Goal: Complete application form: Complete application form

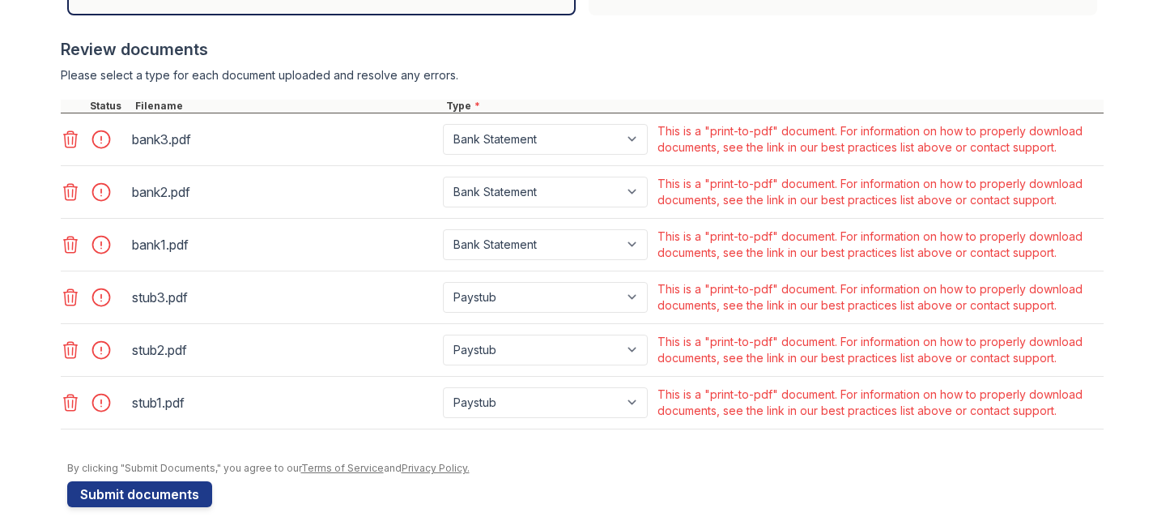
scroll to position [649, 0]
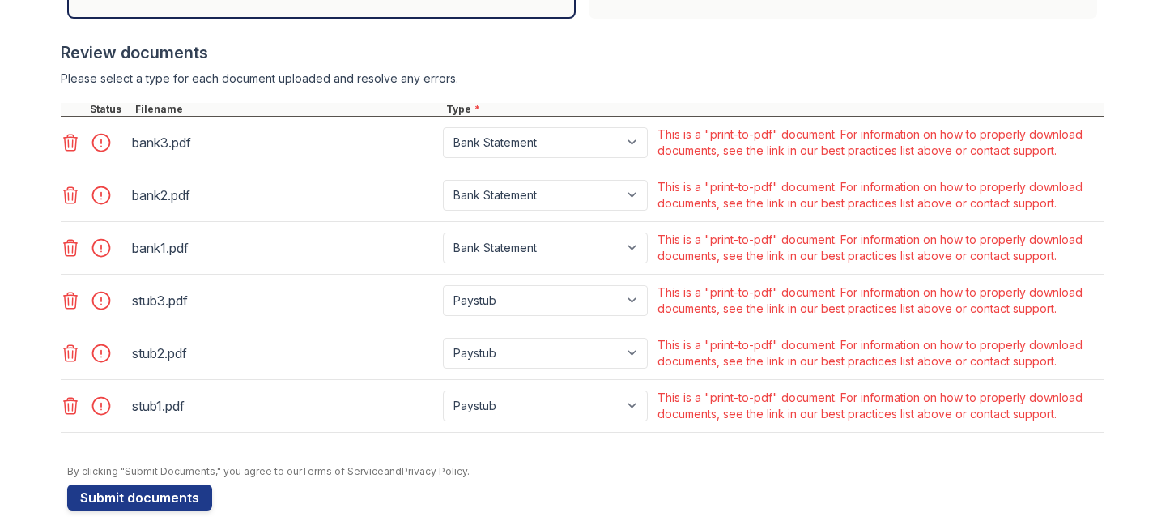
click at [68, 145] on icon at bounding box center [70, 142] width 19 height 19
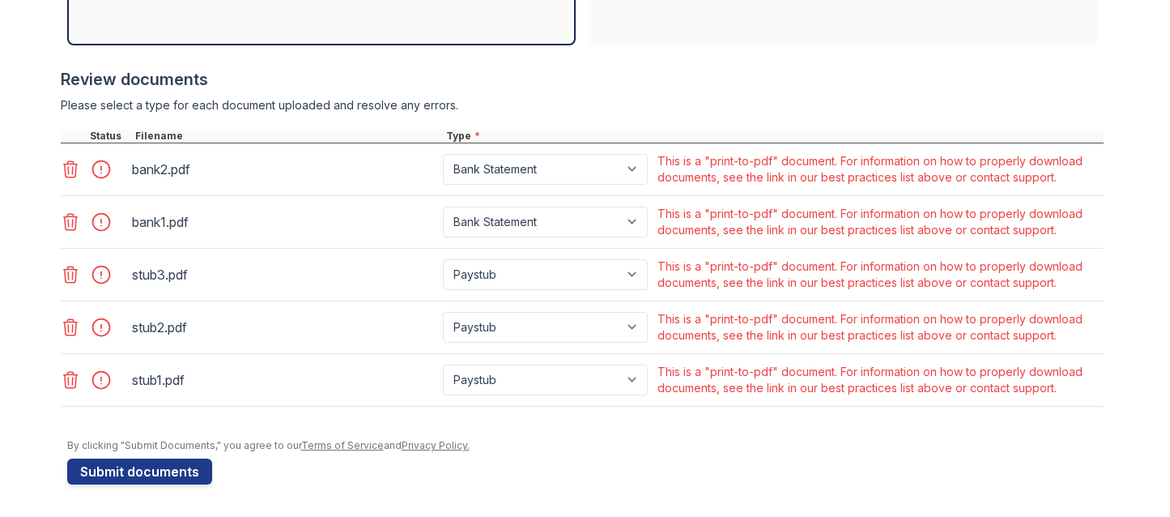
drag, startPoint x: 66, startPoint y: 163, endPoint x: 70, endPoint y: 172, distance: 10.1
click at [70, 166] on icon at bounding box center [70, 169] width 19 height 19
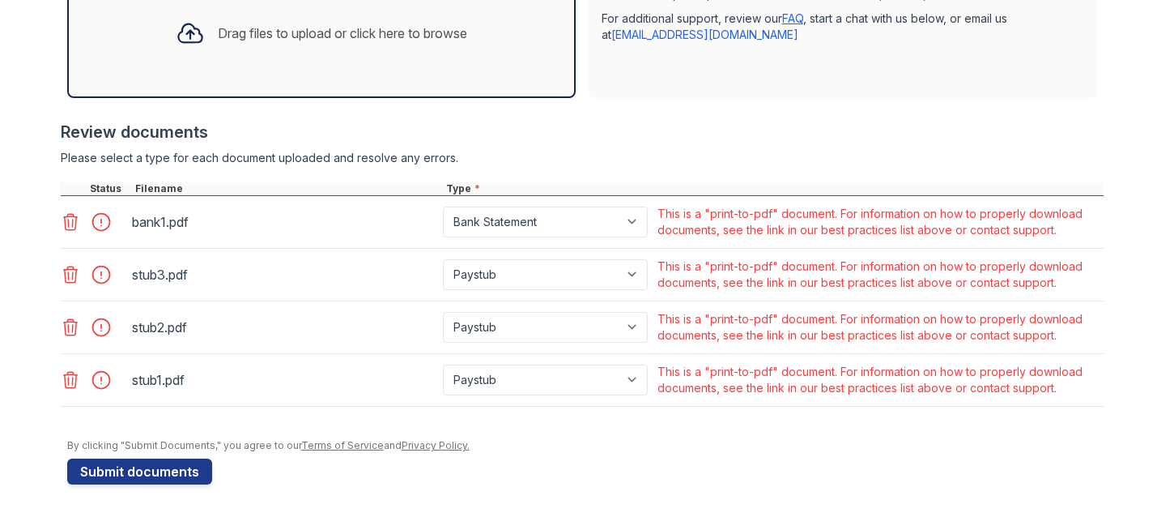
click at [63, 215] on icon at bounding box center [70, 221] width 19 height 19
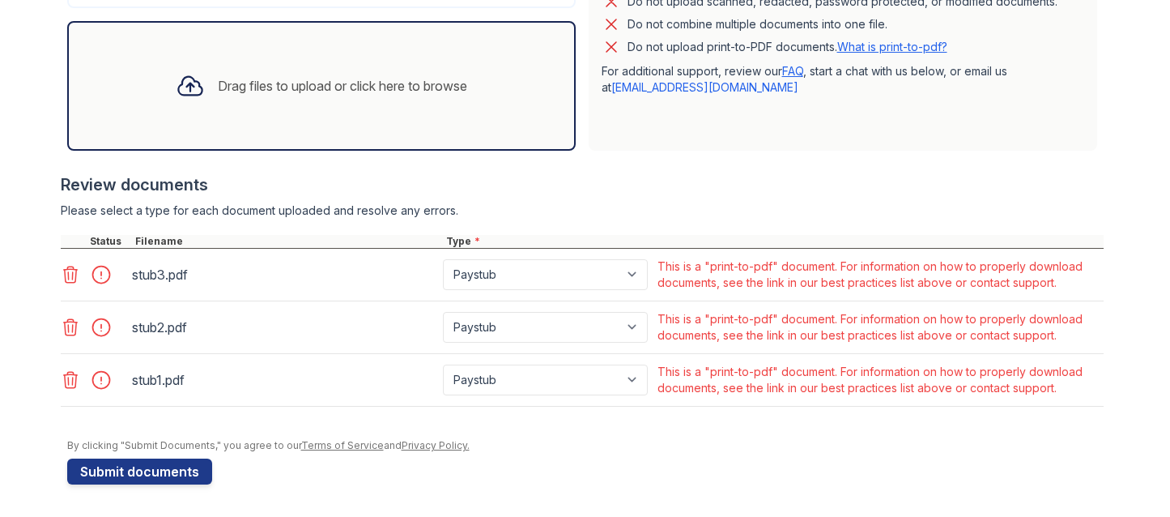
click at [67, 275] on icon at bounding box center [70, 274] width 19 height 19
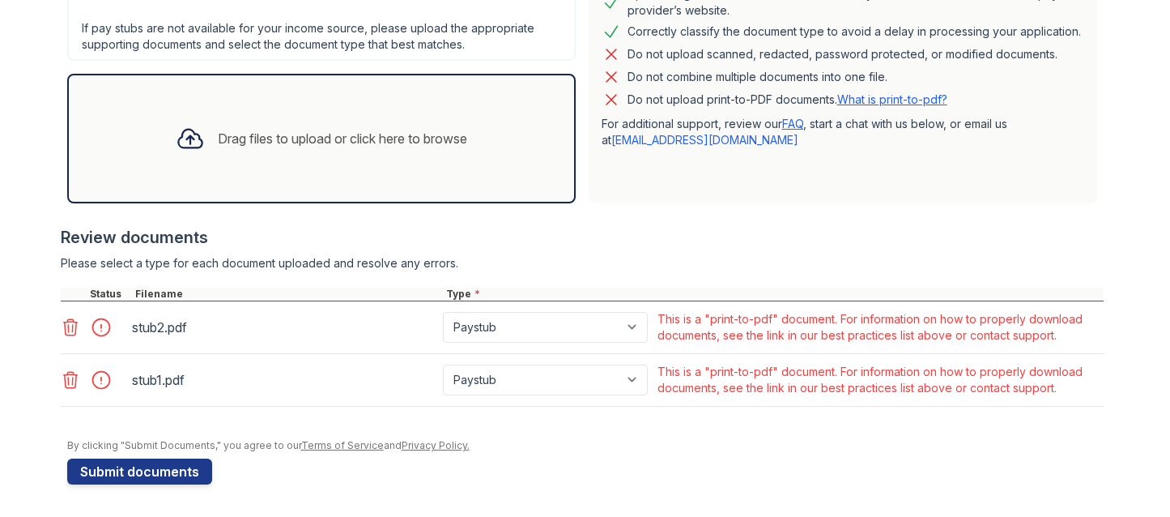
scroll to position [464, 0]
click at [68, 338] on div at bounding box center [72, 327] width 23 height 23
drag, startPoint x: 63, startPoint y: 329, endPoint x: 74, endPoint y: 350, distance: 23.5
click at [65, 329] on icon at bounding box center [70, 326] width 19 height 19
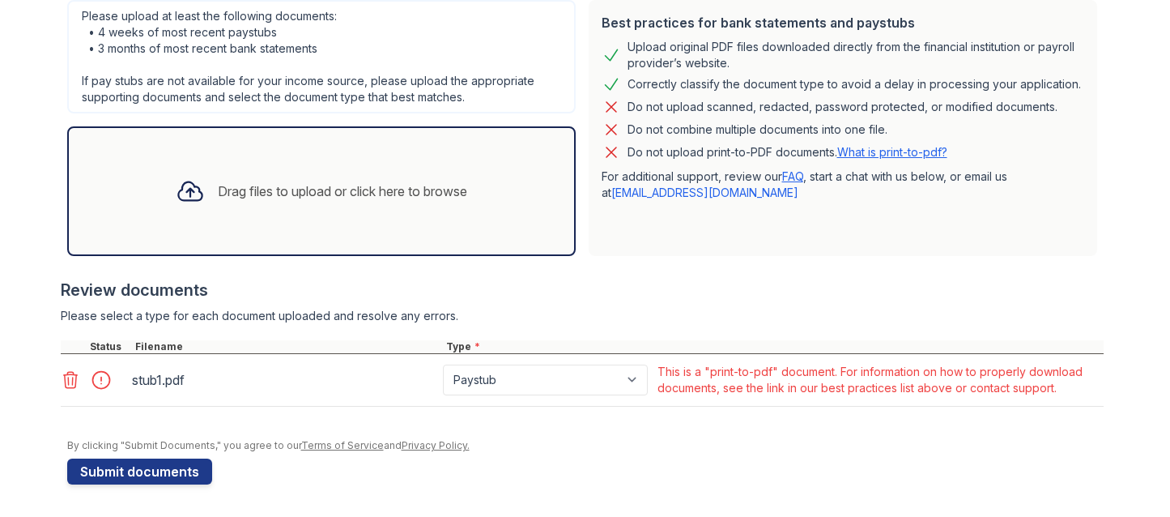
click at [62, 384] on icon at bounding box center [70, 379] width 19 height 19
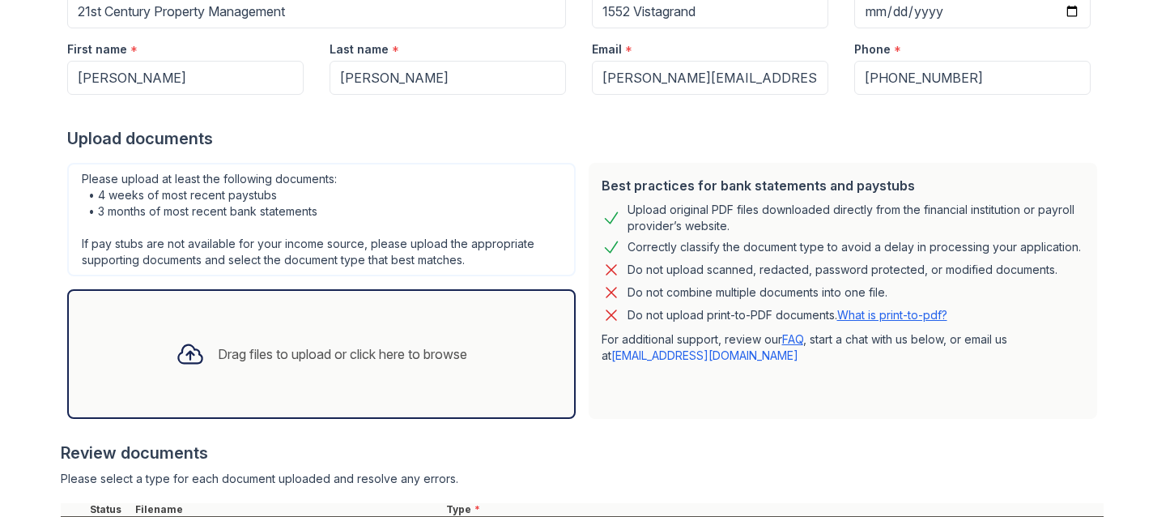
scroll to position [597, 0]
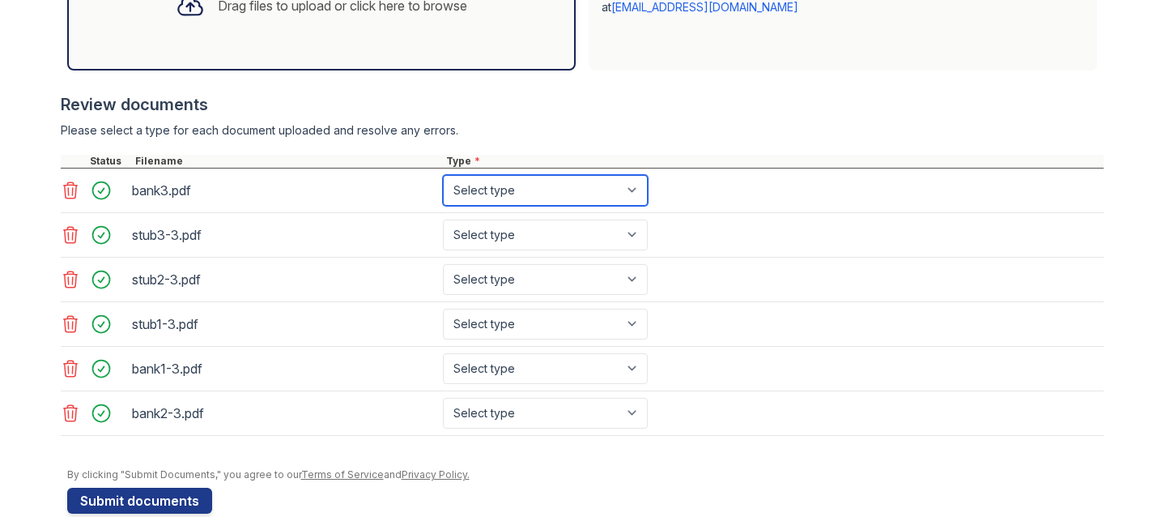
select select "bank_statement"
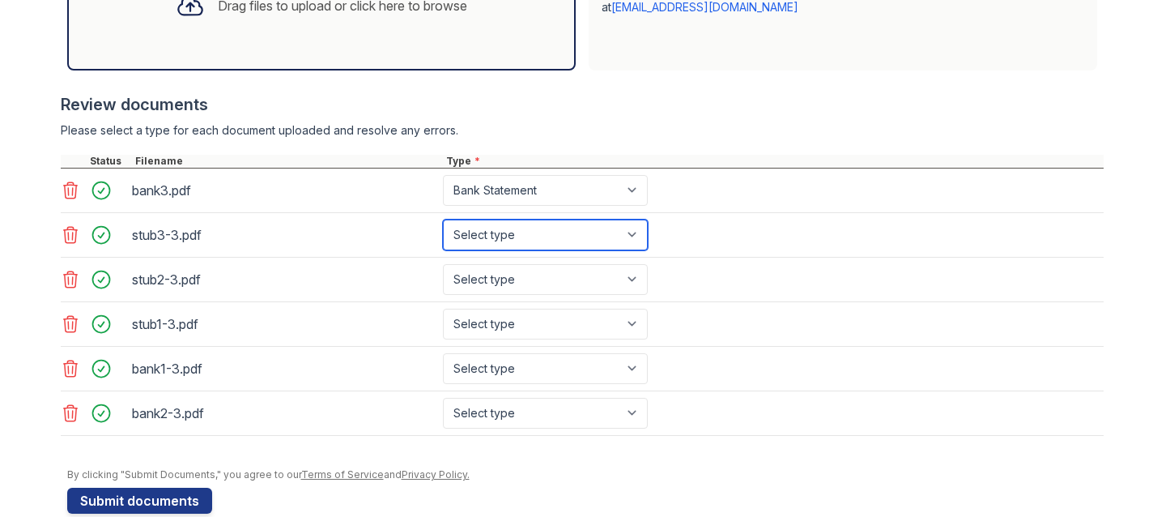
select select "paystub"
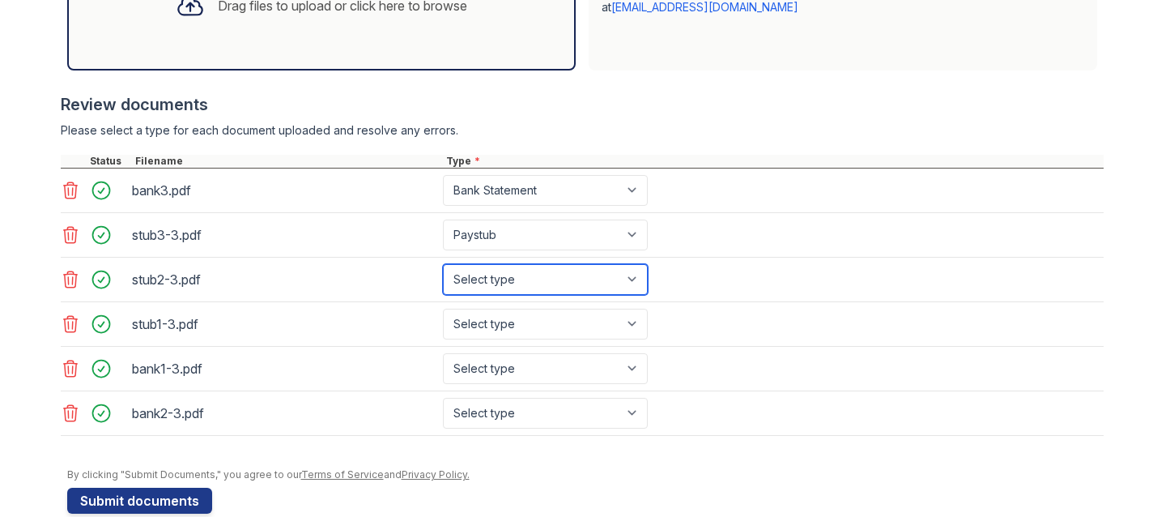
select select "paystub"
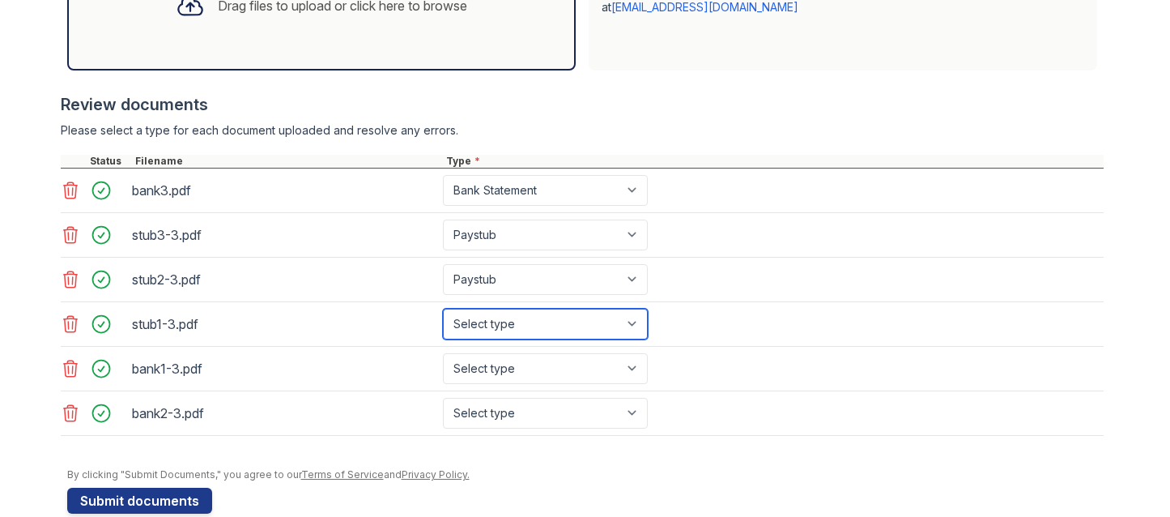
select select "paystub"
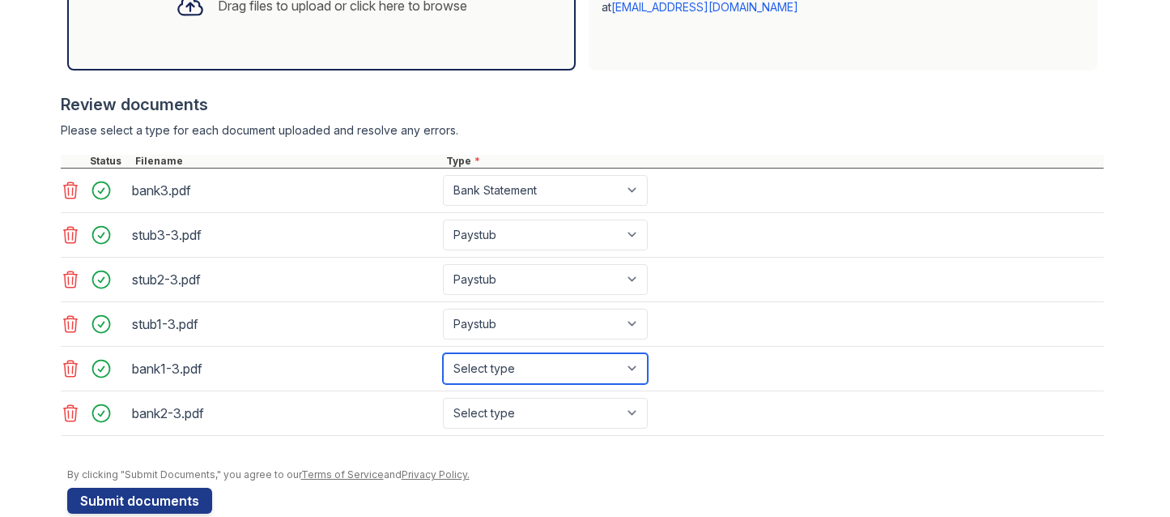
select select "bank_statement"
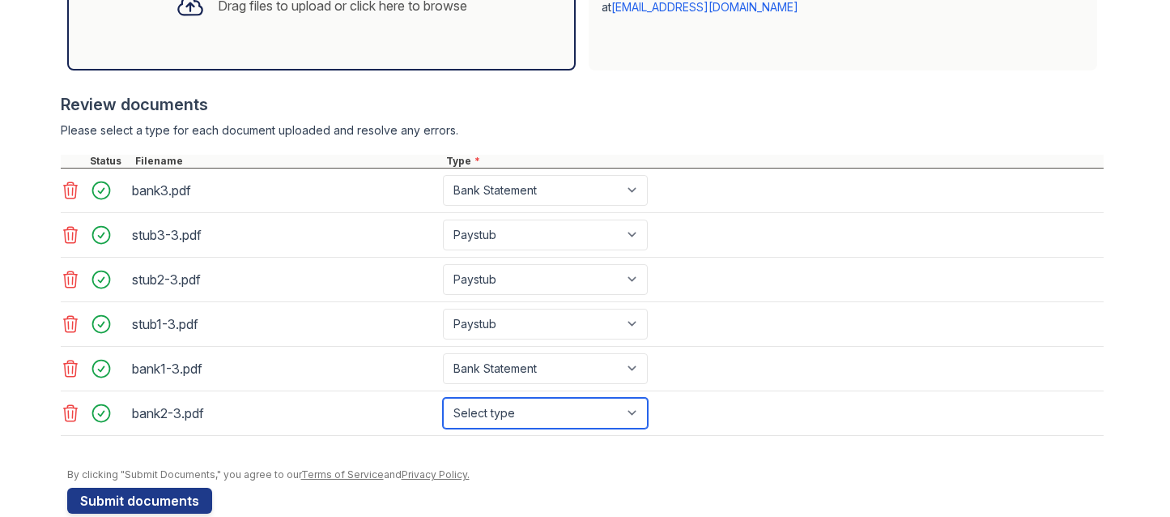
select select "bank_statement"
drag, startPoint x: 751, startPoint y: 316, endPoint x: 550, endPoint y: 369, distance: 207.8
click at [744, 317] on div "stub1-3.pdf Select type Paystub Bank Statement Offer Letter Tax Documents Benef…" at bounding box center [582, 324] width 1043 height 45
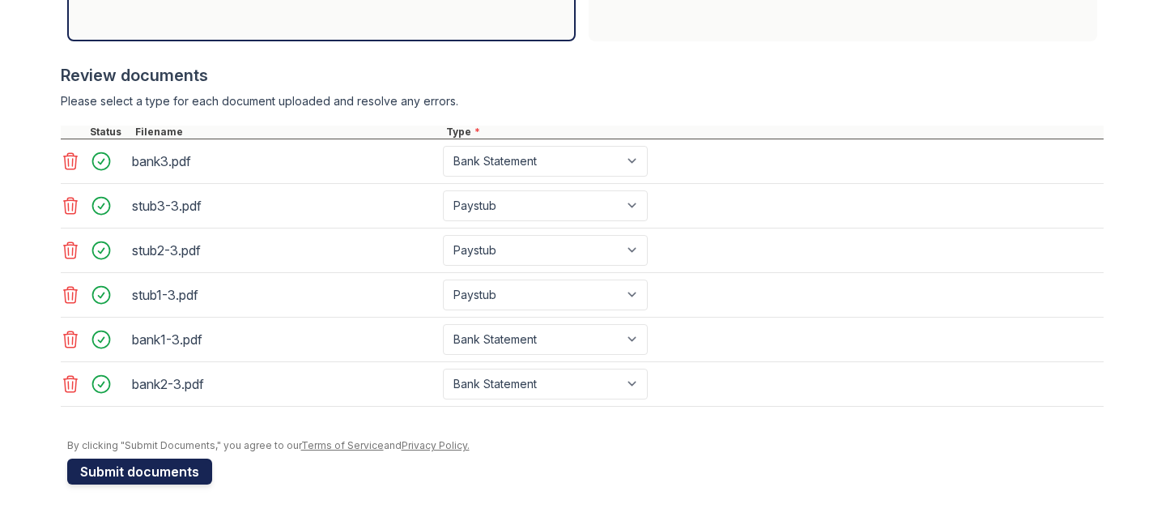
click at [179, 483] on button "Submit documents" at bounding box center [139, 471] width 145 height 26
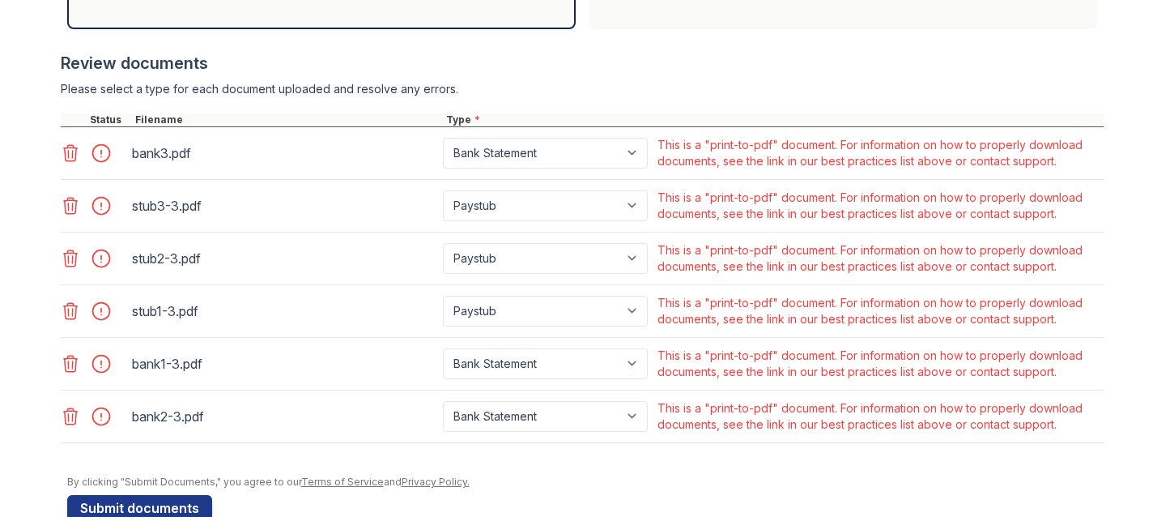
scroll to position [578, 0]
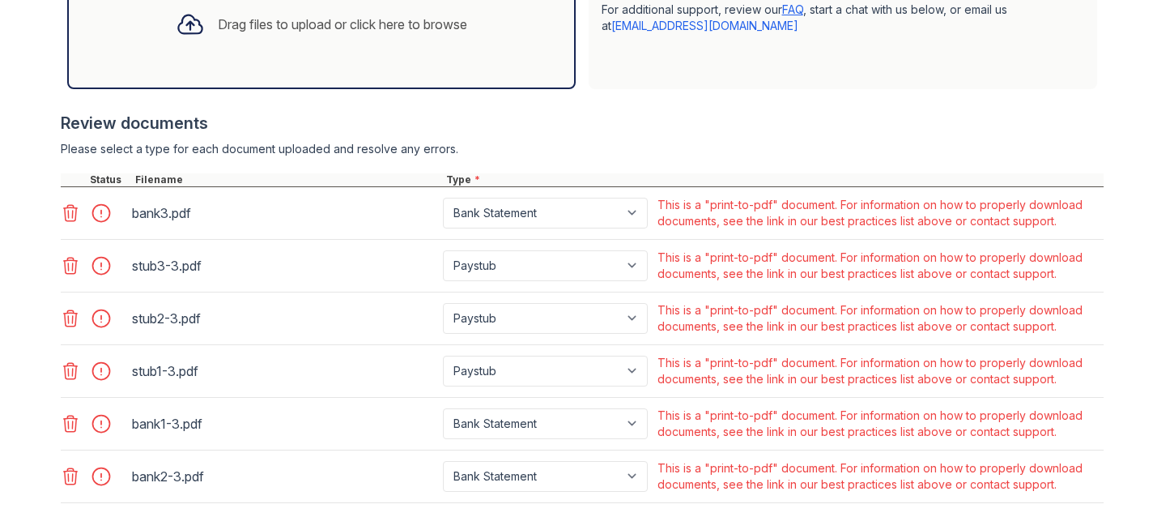
click at [65, 215] on icon at bounding box center [70, 212] width 19 height 19
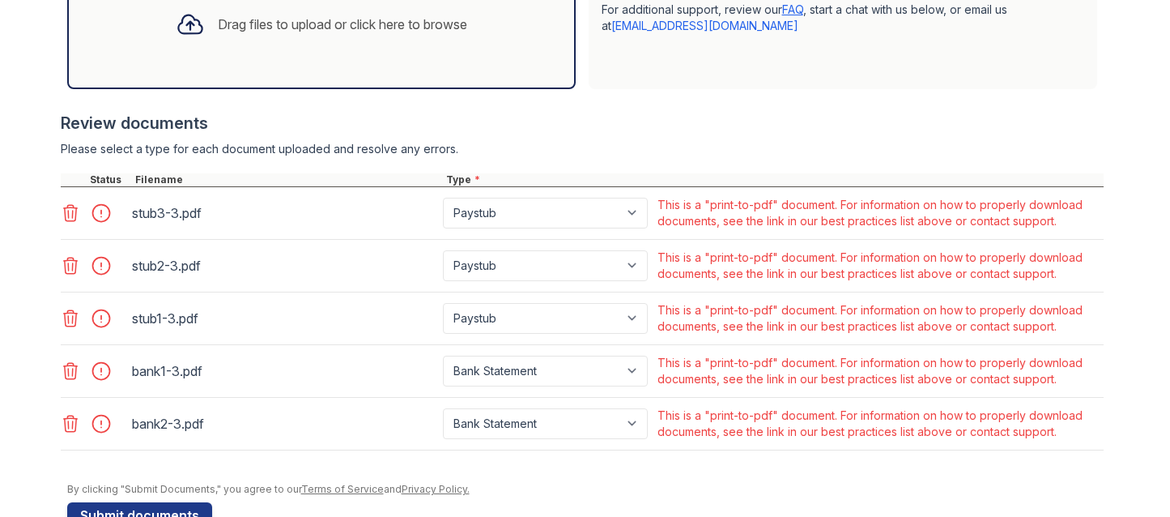
click at [63, 218] on icon at bounding box center [70, 212] width 19 height 19
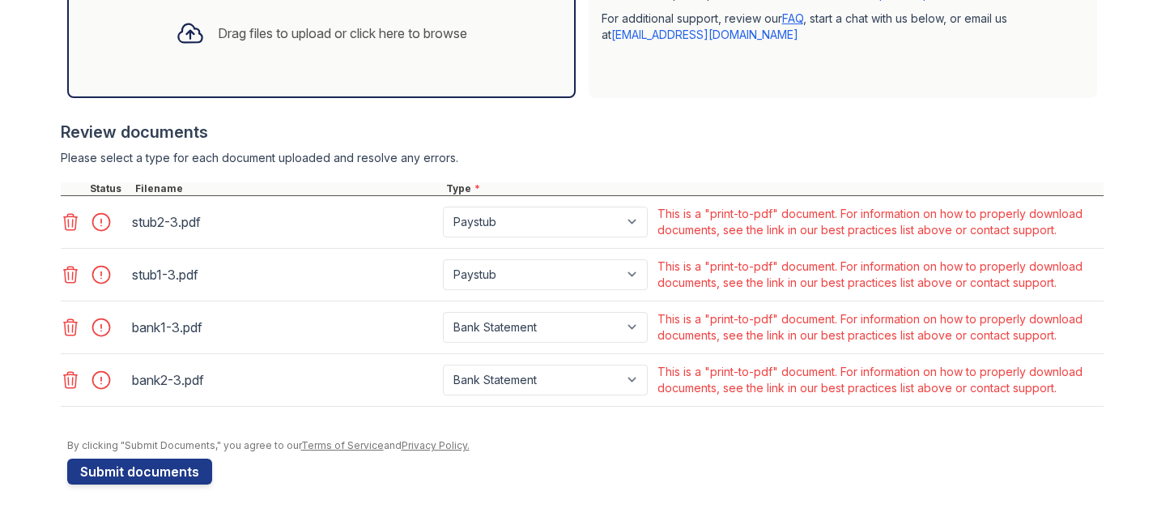
click at [63, 218] on icon at bounding box center [70, 221] width 19 height 19
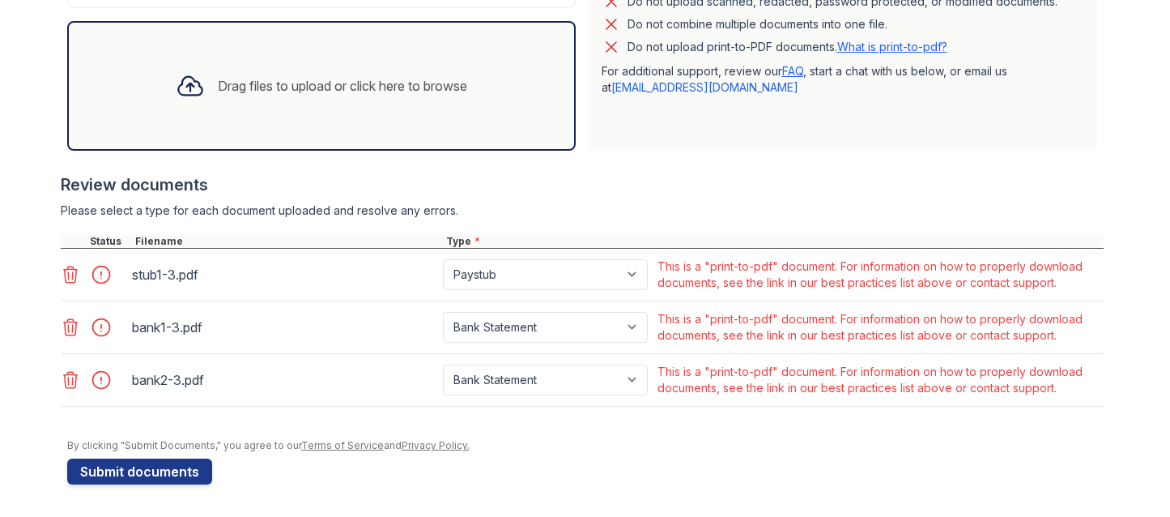
drag, startPoint x: 64, startPoint y: 270, endPoint x: 66, endPoint y: 281, distance: 11.5
click at [65, 270] on icon at bounding box center [70, 274] width 19 height 19
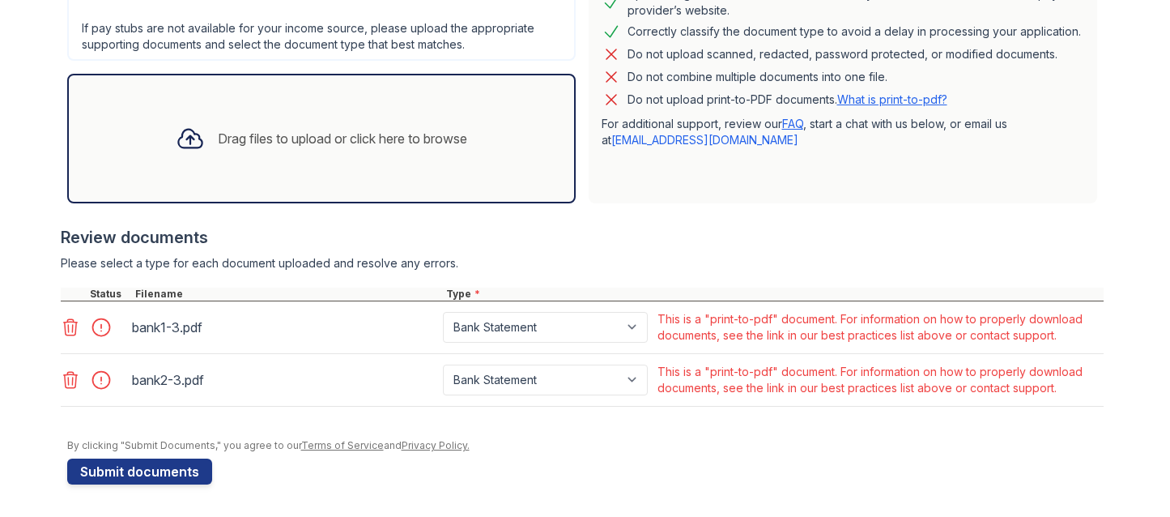
click at [66, 332] on icon at bounding box center [70, 326] width 19 height 19
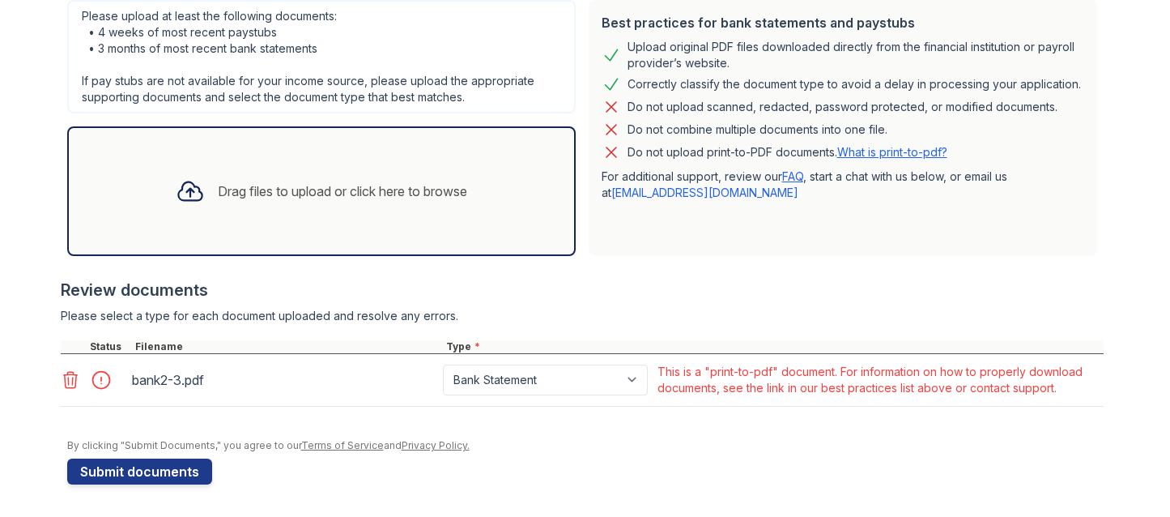
drag, startPoint x: 66, startPoint y: 385, endPoint x: 66, endPoint y: 374, distance: 11.4
click at [64, 385] on icon at bounding box center [70, 379] width 19 height 19
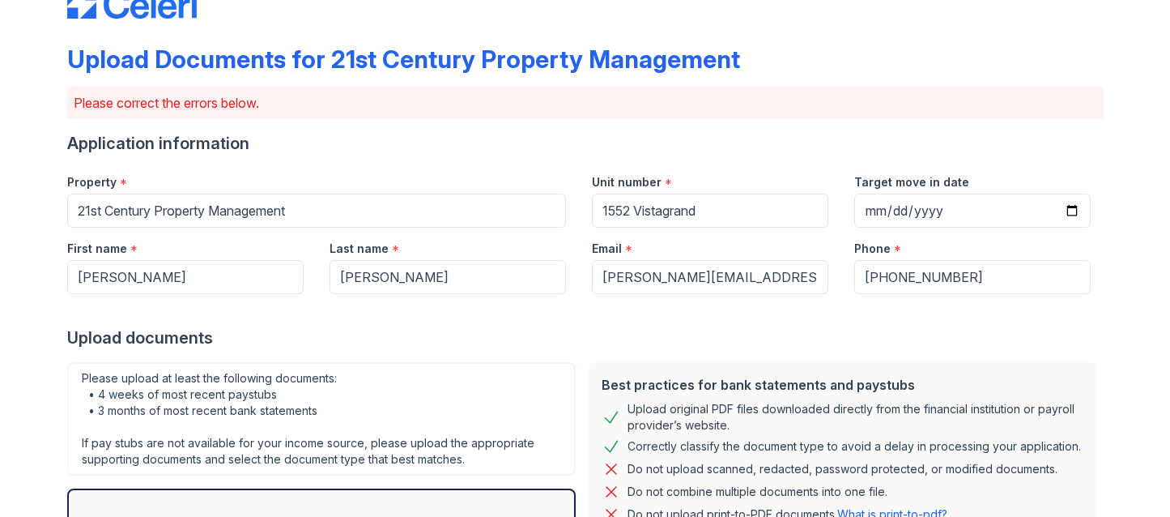
scroll to position [359, 0]
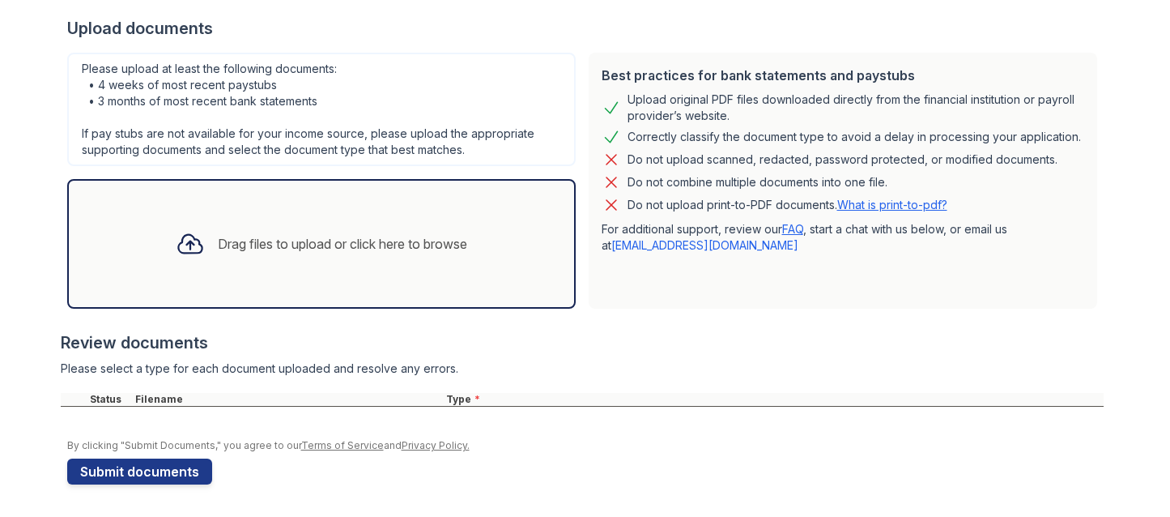
drag, startPoint x: 608, startPoint y: 395, endPoint x: 623, endPoint y: 411, distance: 22.3
click at [615, 389] on div "Review documents Please select a type for each document uploaded and resolve an…" at bounding box center [582, 369] width 1043 height 108
click at [436, 57] on div "Please upload at least the following documents: • 4 weeks of most recent paystu…" at bounding box center [321, 109] width 508 height 113
click at [411, 244] on div "Drag files to upload or click here to browse" at bounding box center [342, 243] width 249 height 19
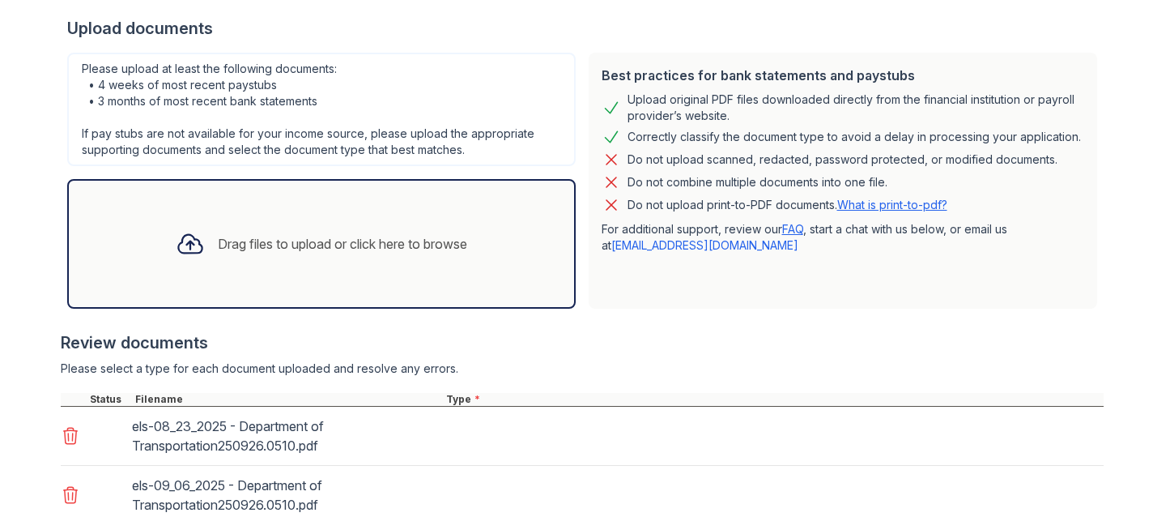
scroll to position [536, 0]
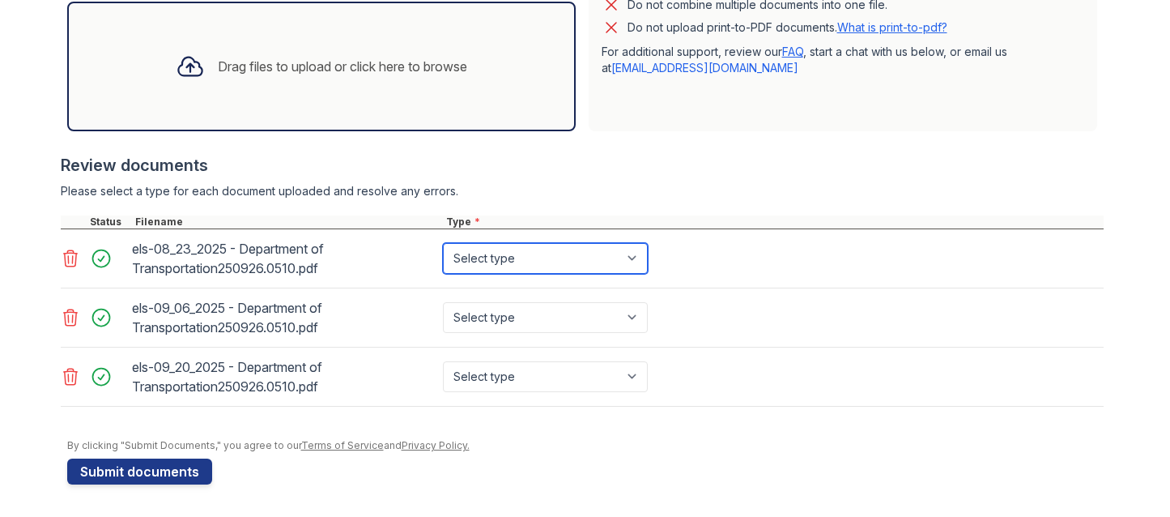
select select "paystub"
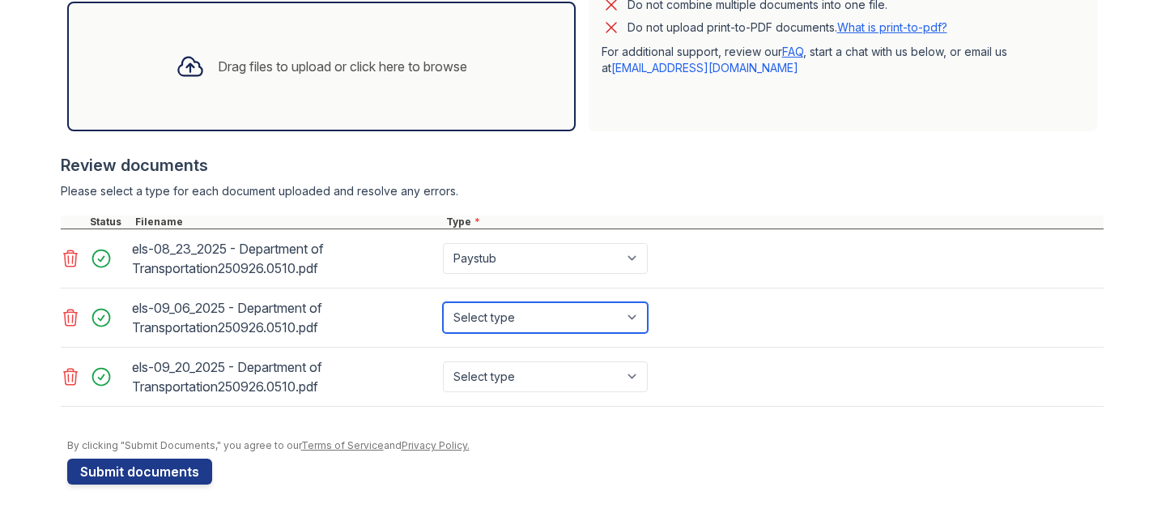
select select "paystub"
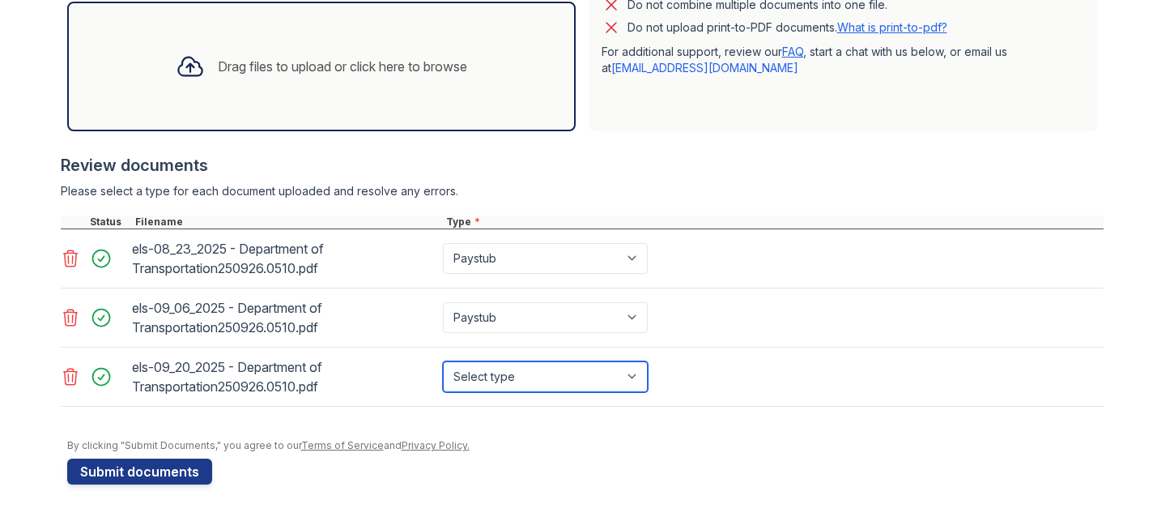
select select "paystub"
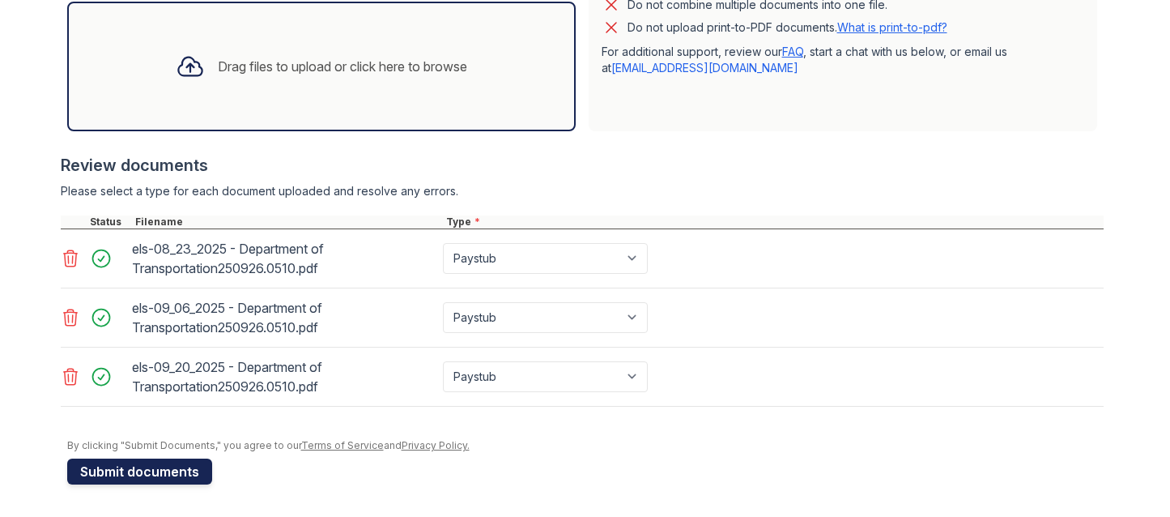
click at [175, 477] on button "Submit documents" at bounding box center [139, 471] width 145 height 26
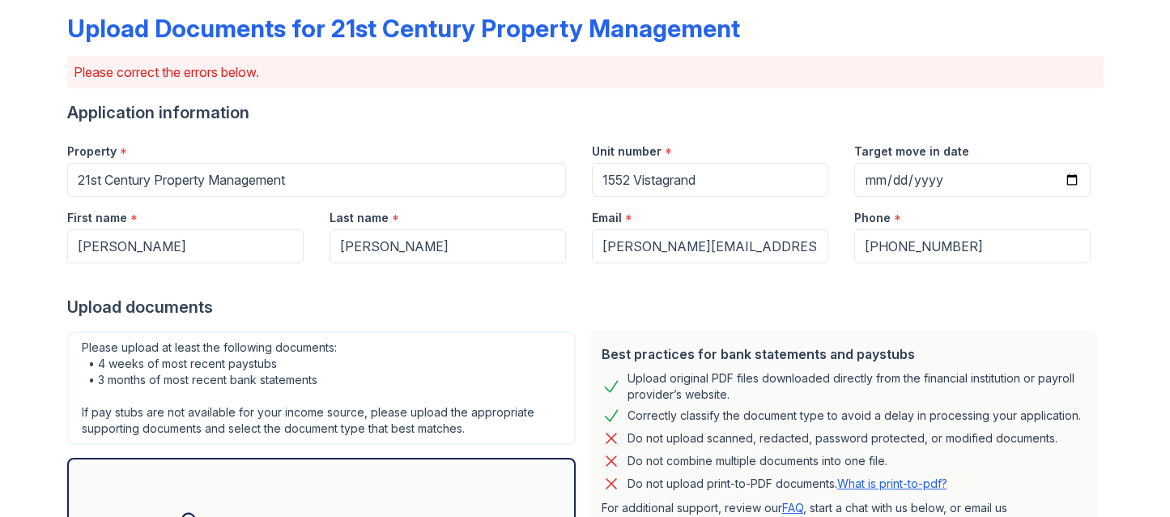
scroll to position [0, 0]
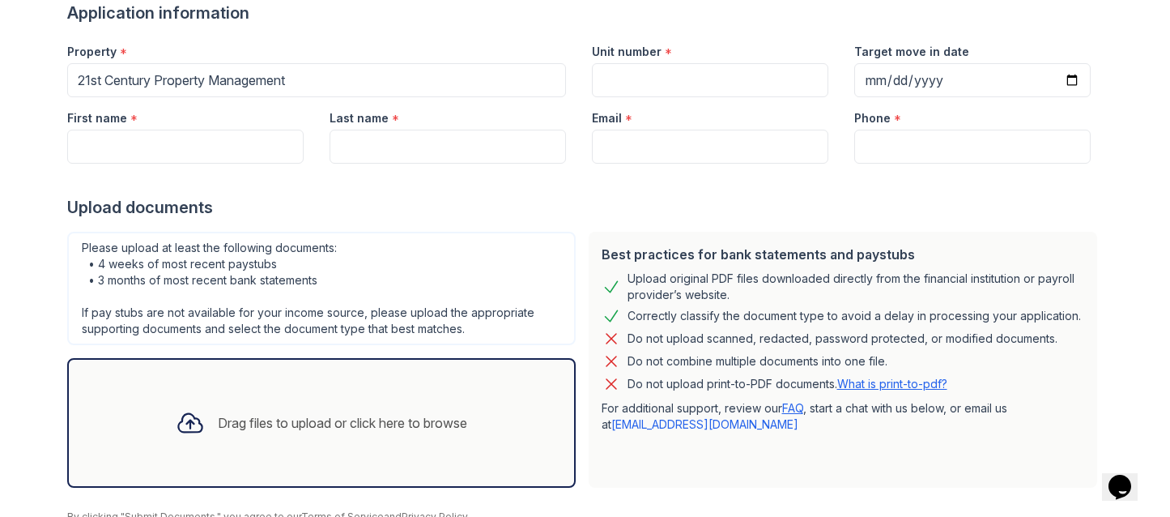
scroll to position [206, 0]
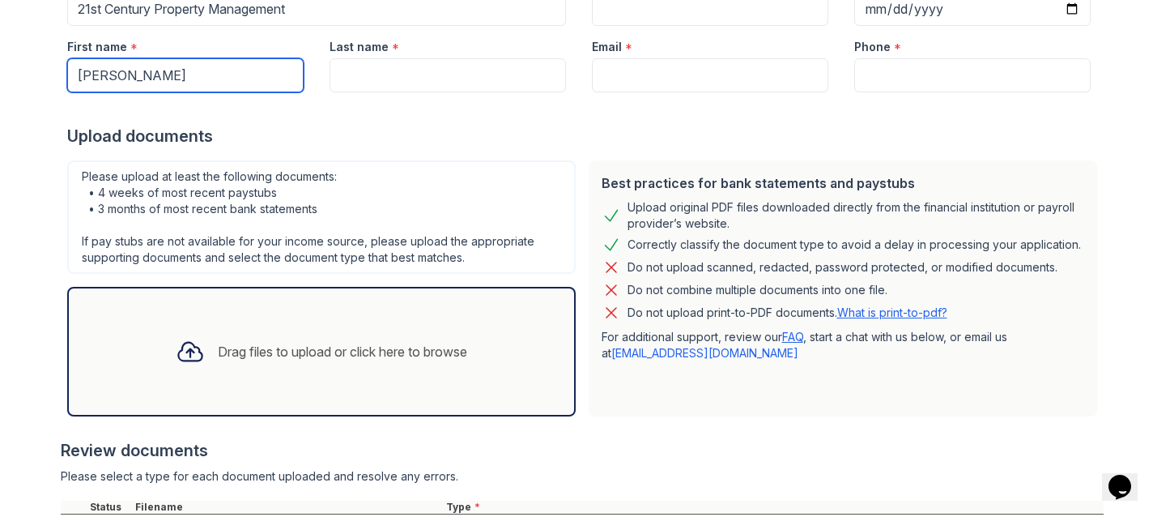
type input "[PERSON_NAME]"
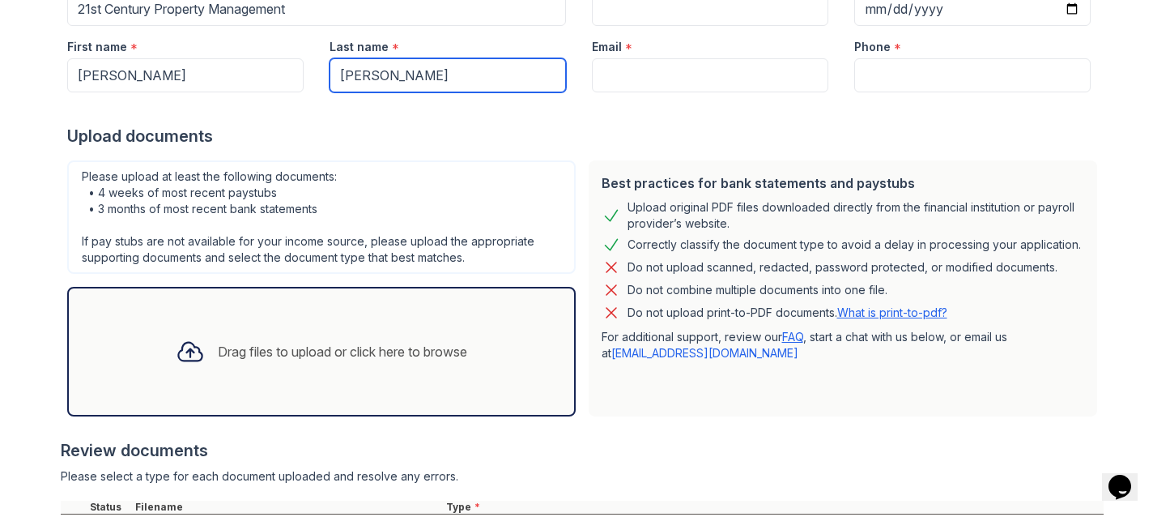
type input "[PERSON_NAME]"
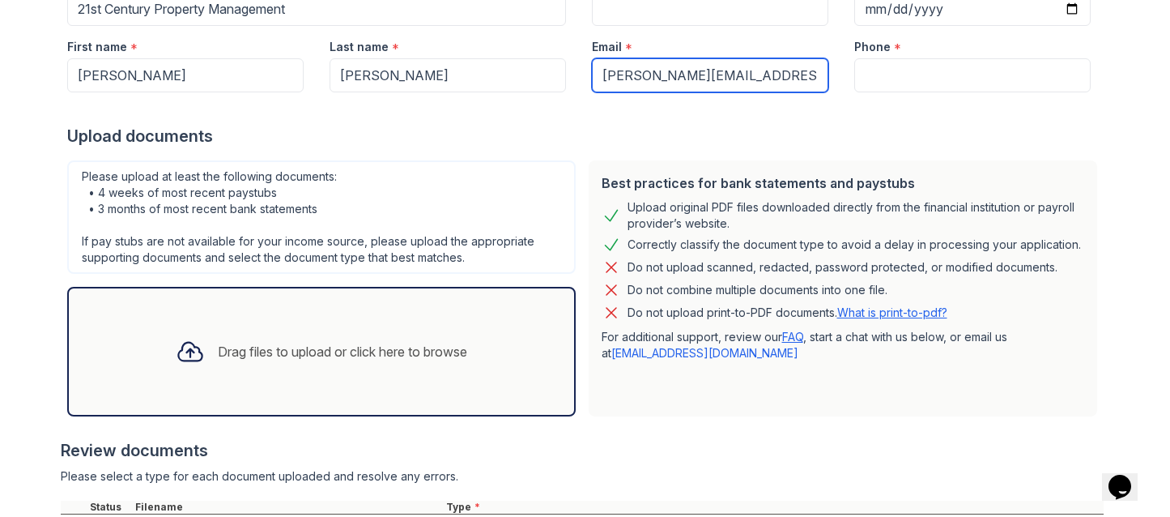
type input "[PERSON_NAME][EMAIL_ADDRESS][DOMAIN_NAME]"
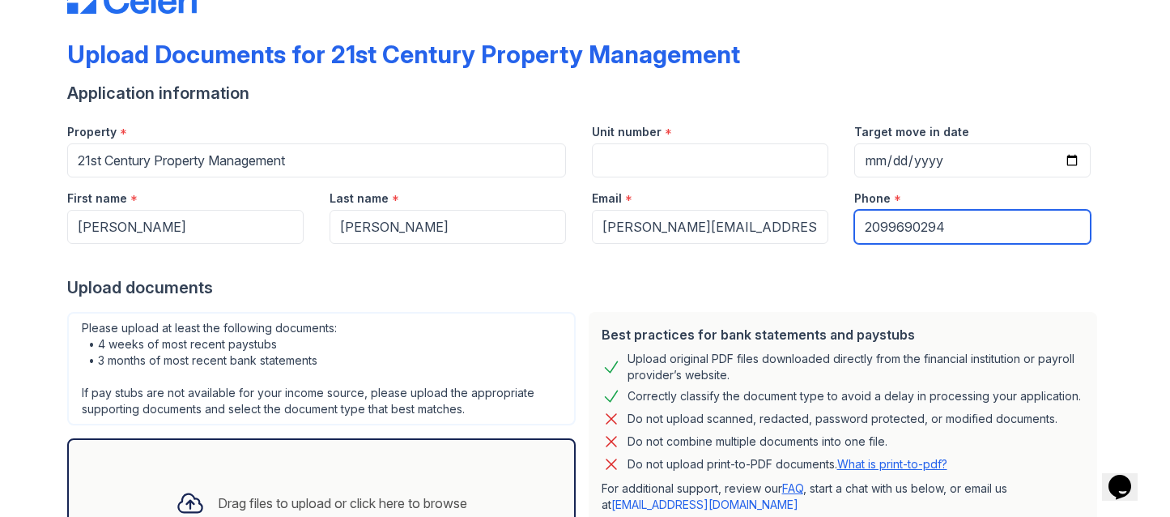
scroll to position [0, 0]
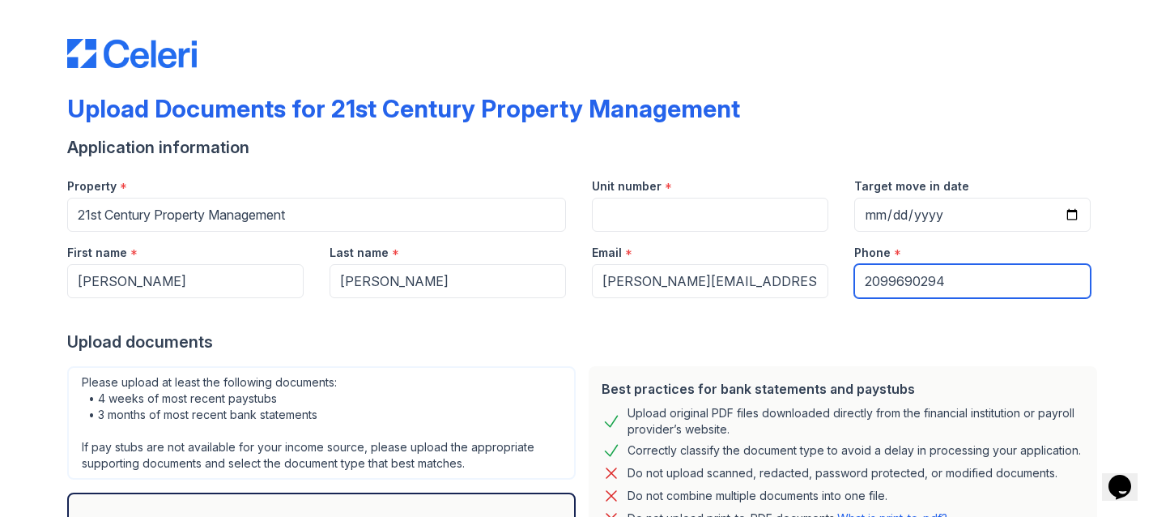
type input "2099690294"
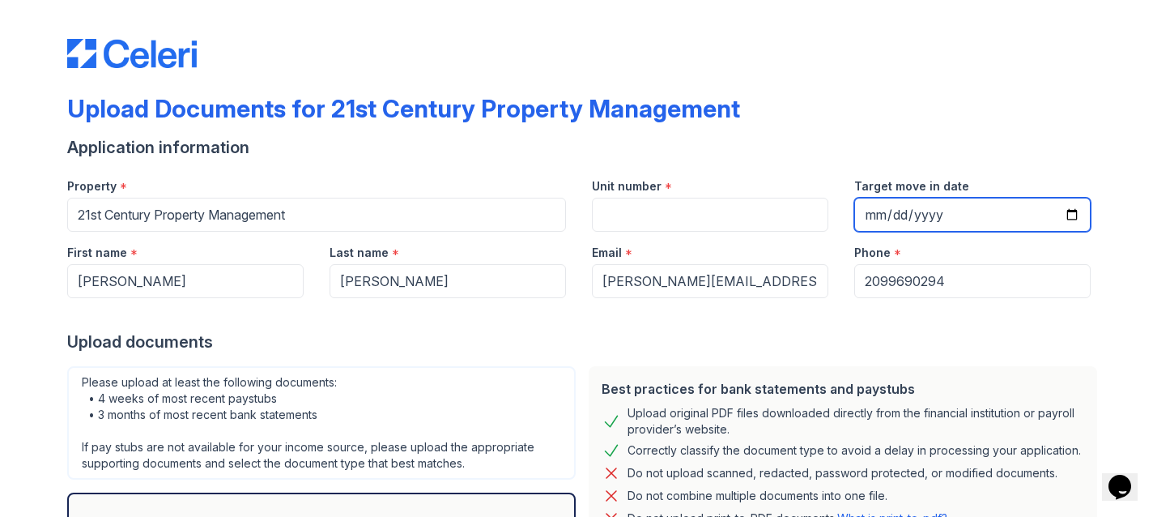
click at [898, 204] on input "Target move in date" at bounding box center [972, 215] width 236 height 34
click at [971, 206] on input "Target move in date" at bounding box center [972, 215] width 236 height 34
type input "[DATE]"
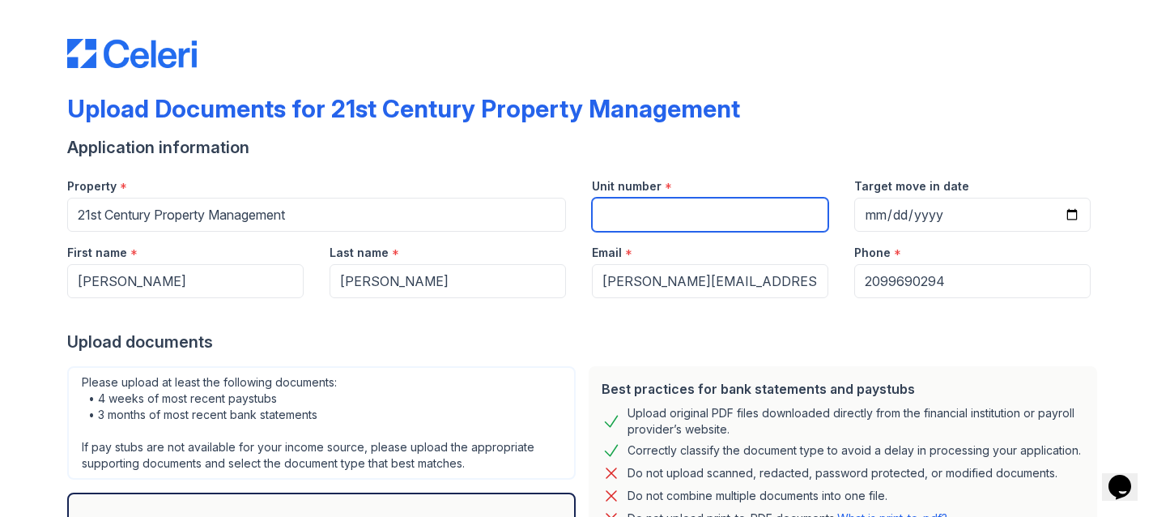
click at [702, 218] on input "Unit number" at bounding box center [710, 215] width 236 height 34
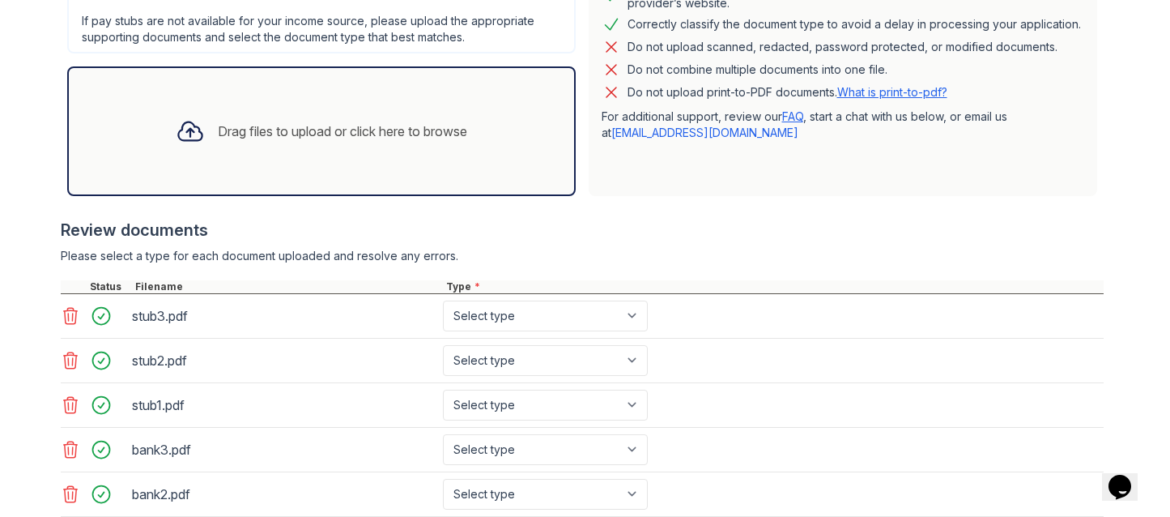
scroll to position [551, 0]
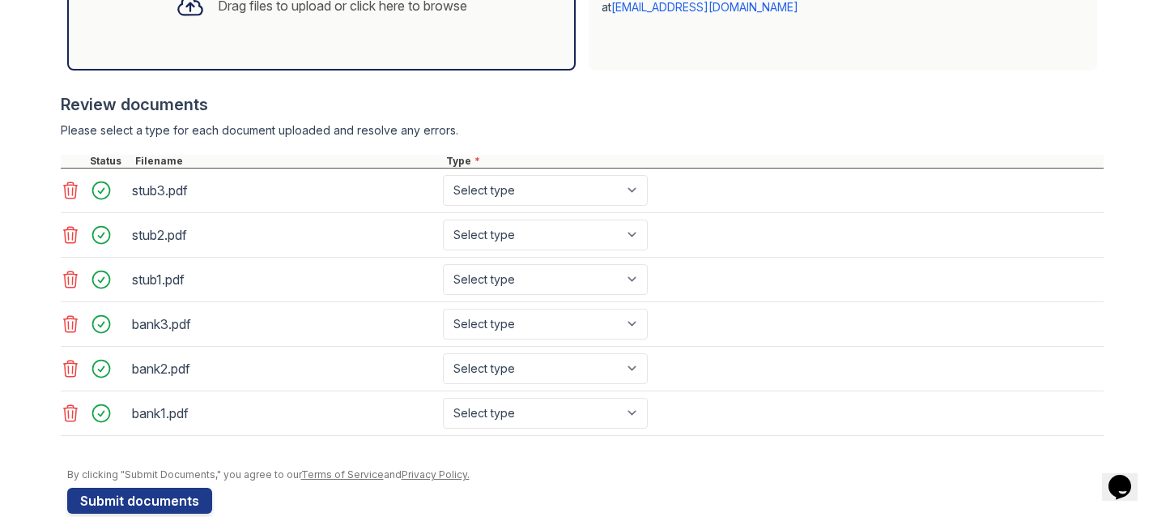
type input "1552 Vistagrand"
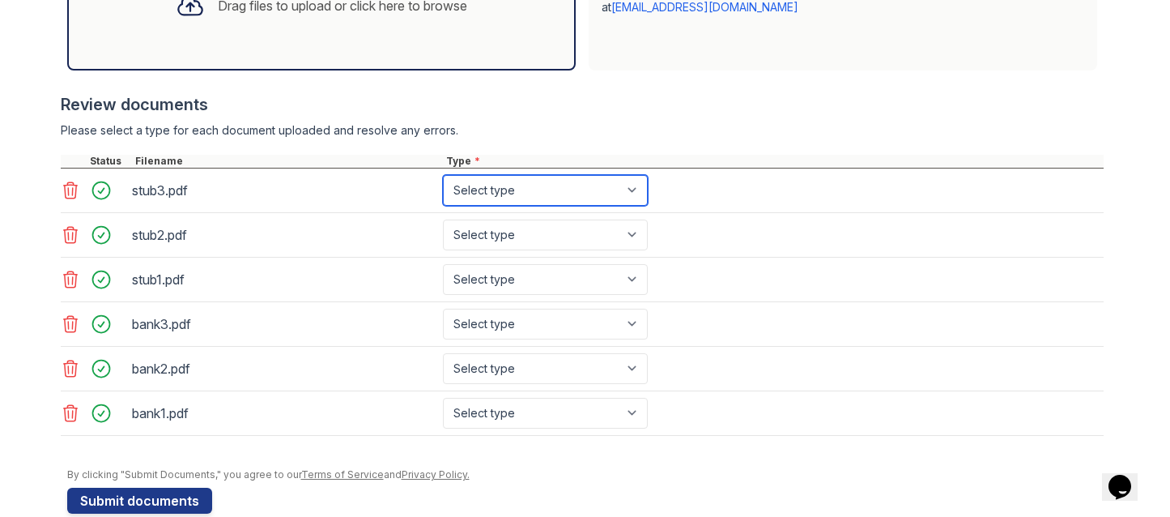
select select "paystub"
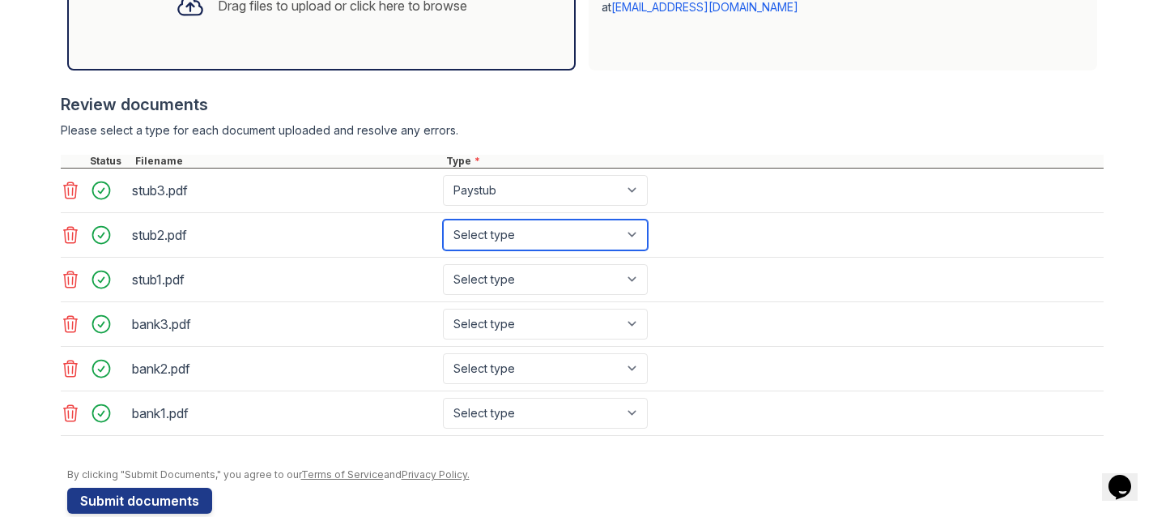
select select "paystub"
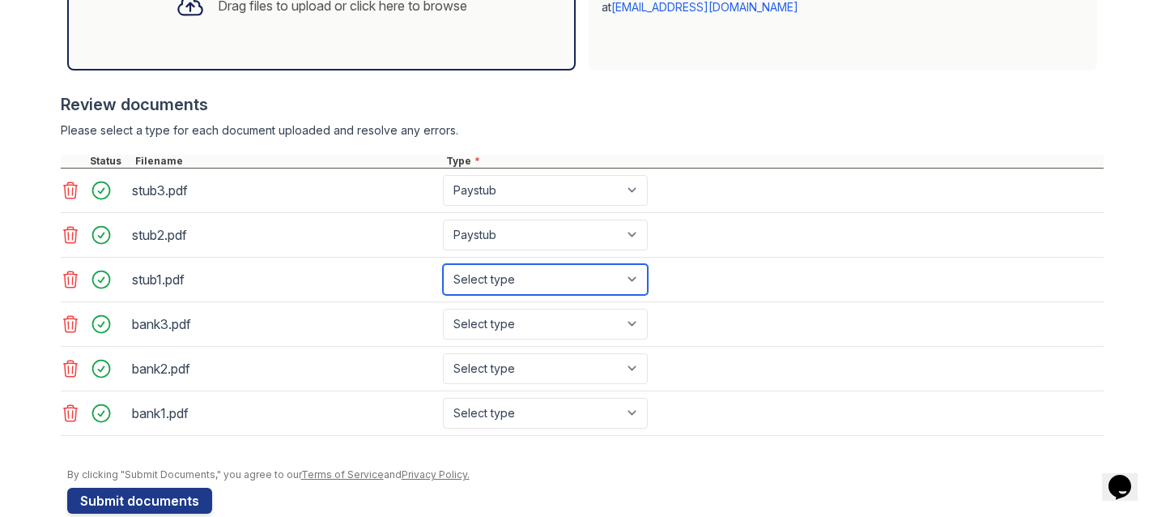
select select "paystub"
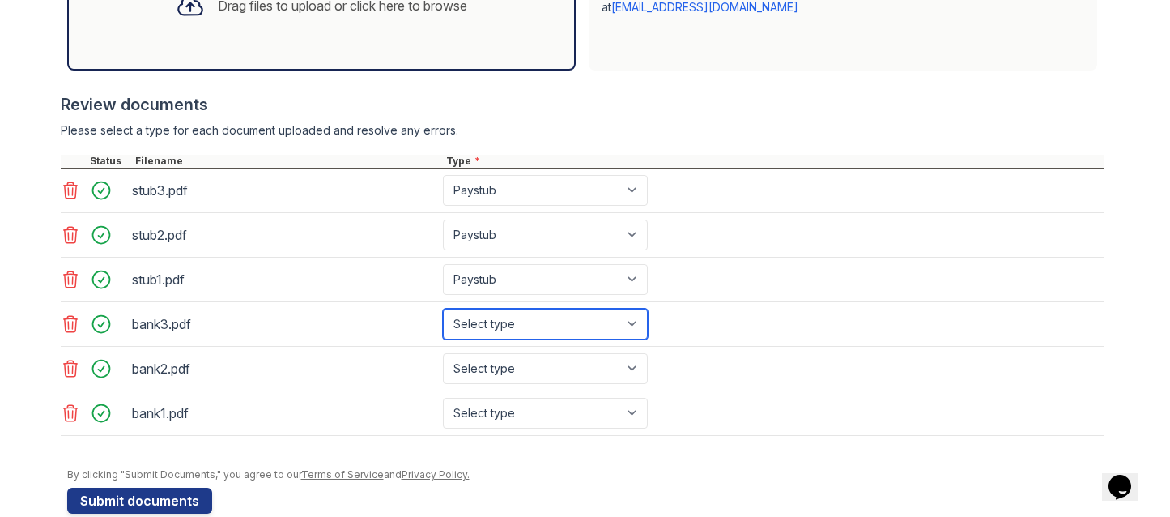
select select "bank_statement"
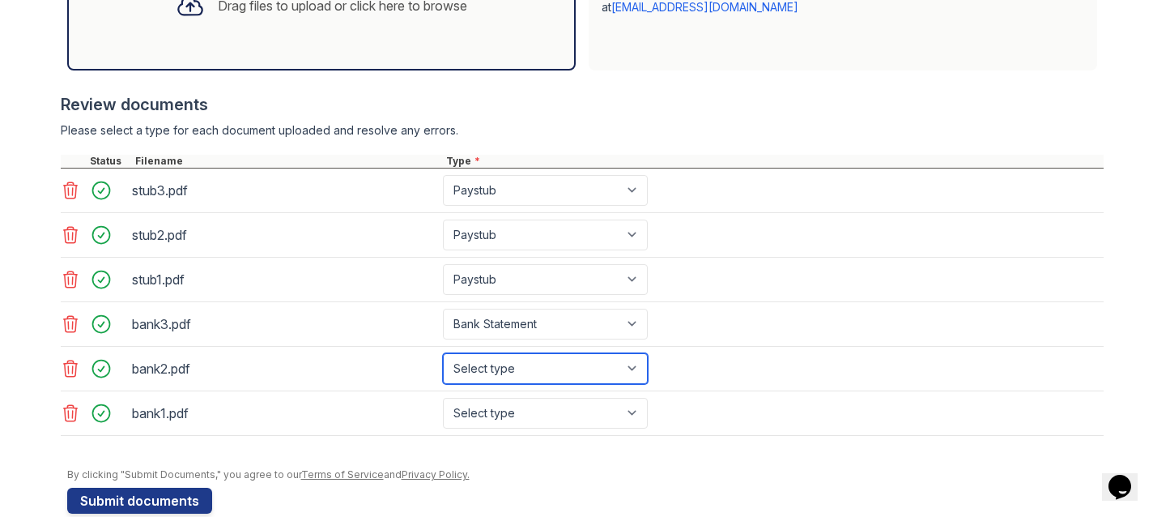
select select "bank_statement"
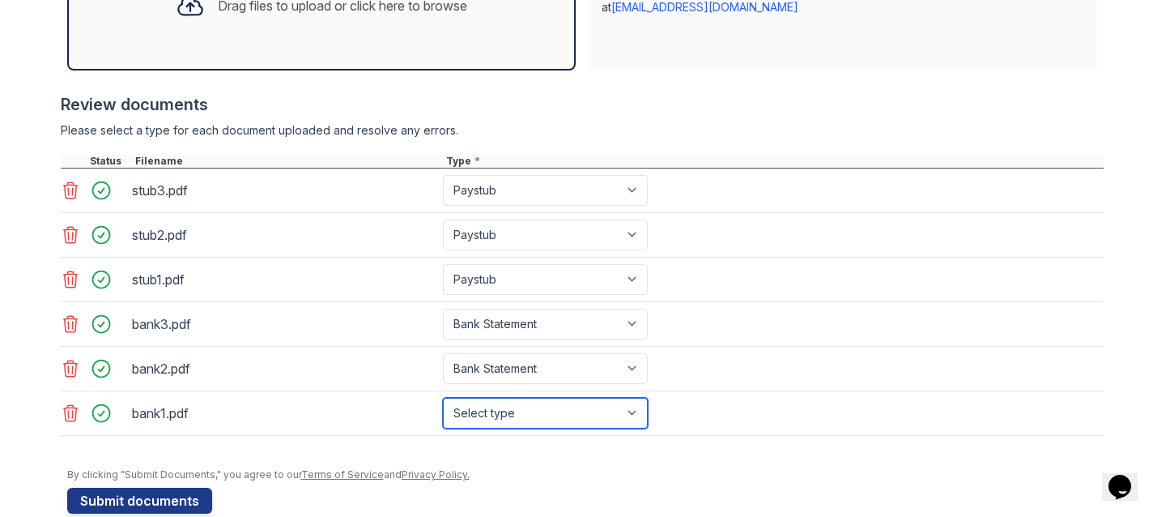
select select "bank_statement"
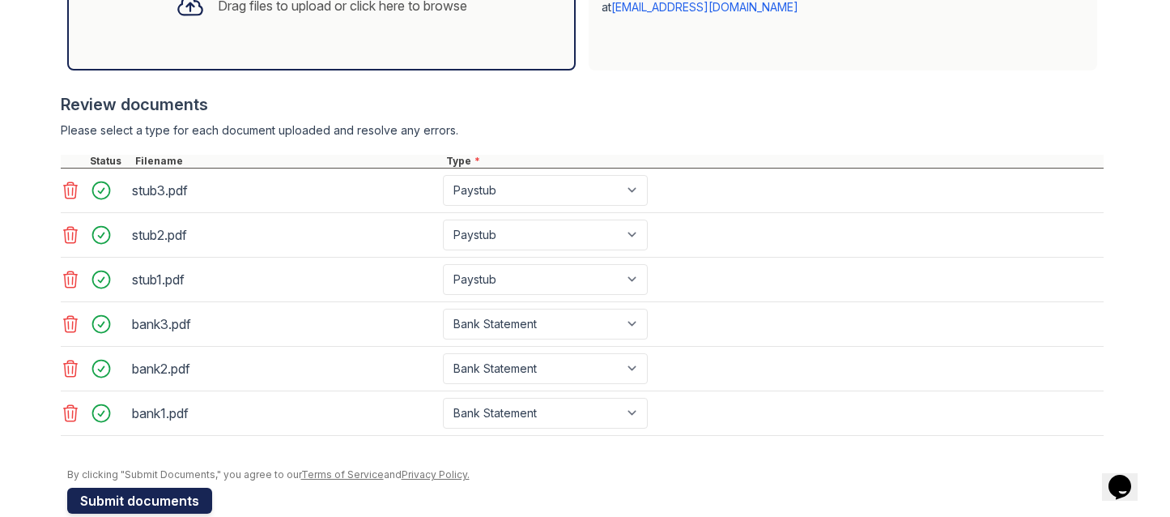
click at [151, 505] on button "Submit documents" at bounding box center [139, 500] width 145 height 26
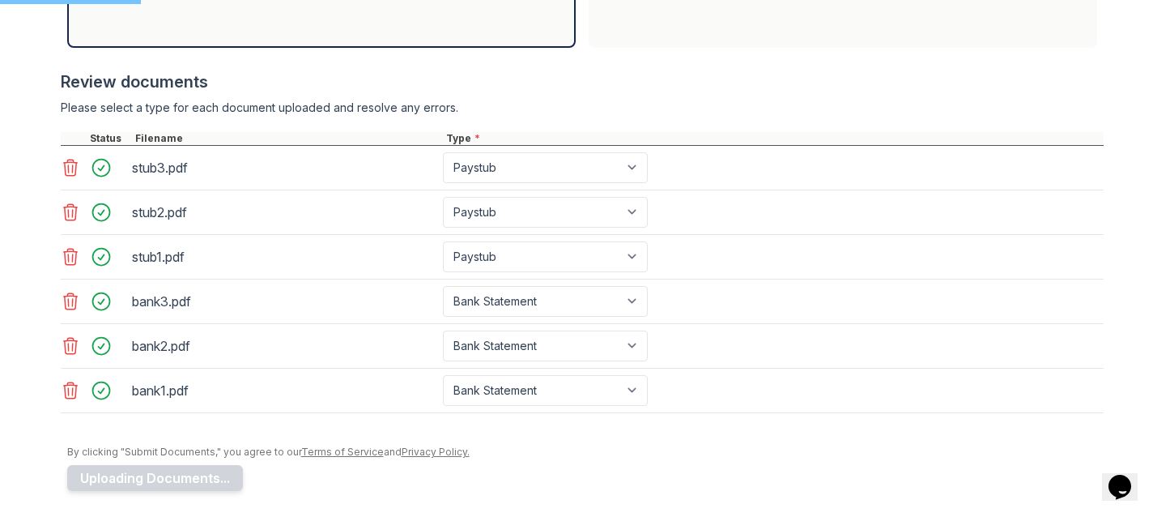
scroll to position [581, 0]
